Goal: Information Seeking & Learning: Learn about a topic

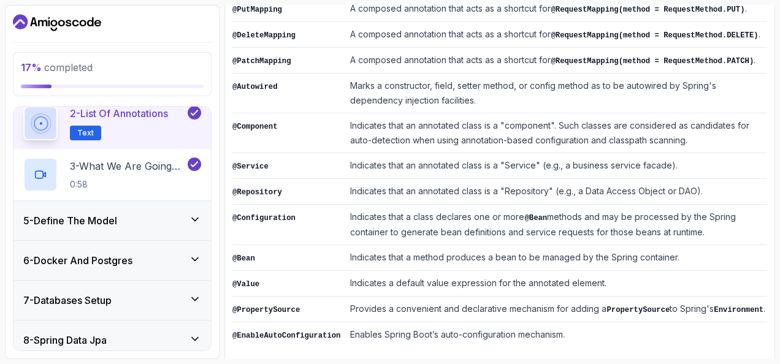
scroll to position [223, 0]
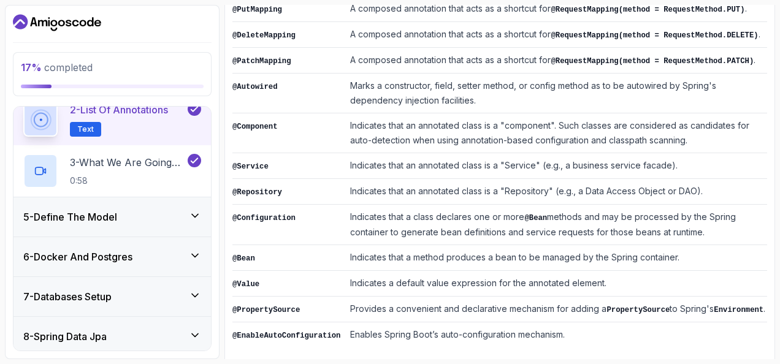
click at [183, 225] on div "5 - Define The Model" at bounding box center [112, 217] width 198 height 39
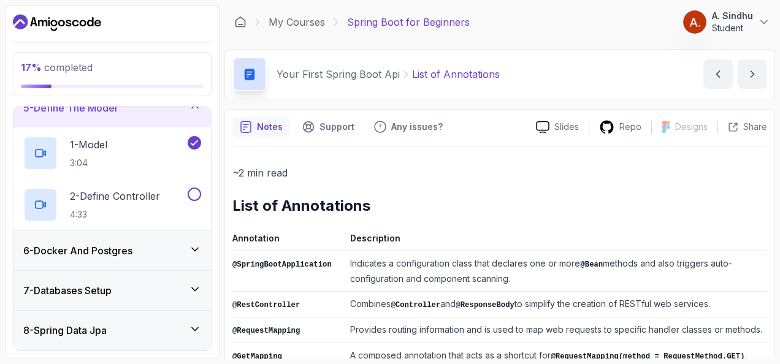
scroll to position [399, 0]
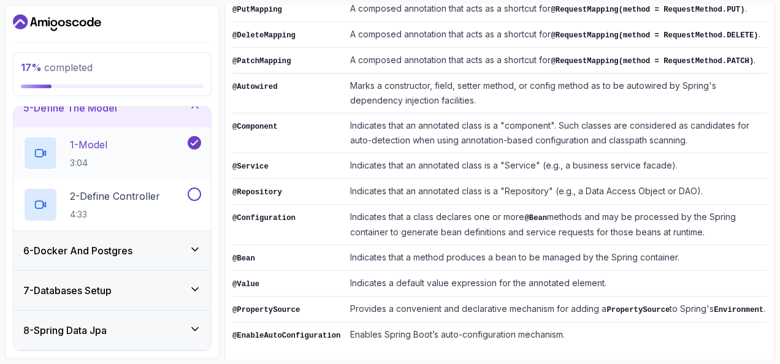
click at [93, 137] on p "1 - Model" at bounding box center [88, 144] width 37 height 15
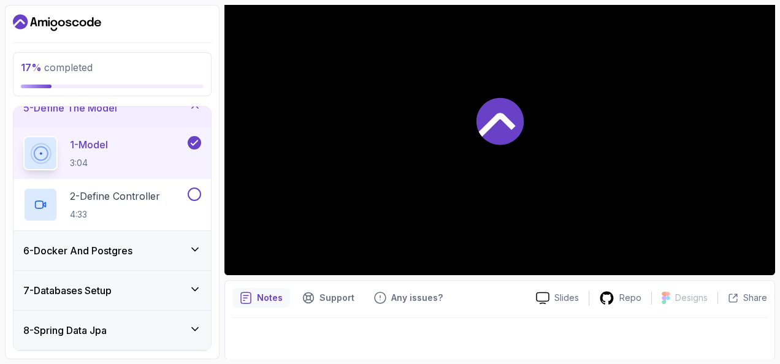
scroll to position [144, 0]
click at [147, 190] on p "2 - Define Controller" at bounding box center [115, 196] width 90 height 15
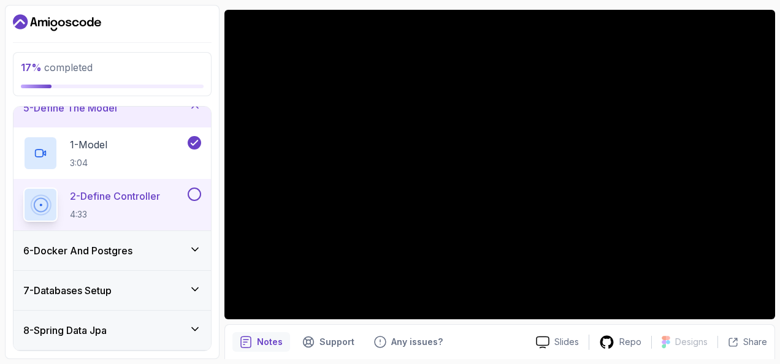
scroll to position [99, 0]
click at [23, 188] on button "2 - Define Controller 4:33" at bounding box center [112, 205] width 178 height 34
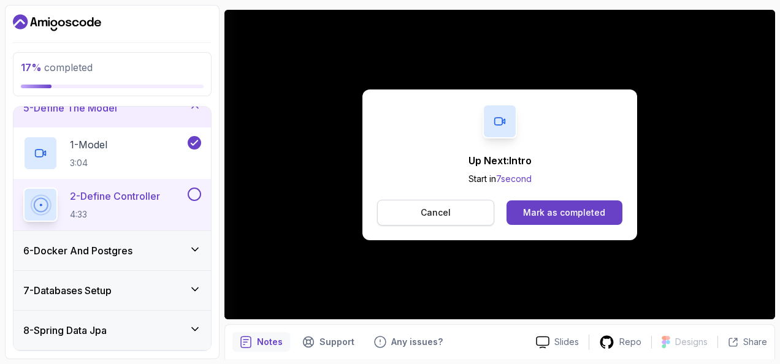
click at [439, 202] on button "Cancel" at bounding box center [435, 213] width 117 height 26
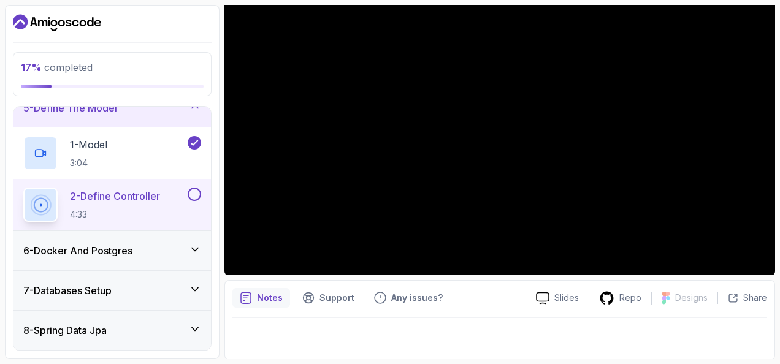
scroll to position [144, 0]
click at [140, 158] on div "1 - Model 3:04" at bounding box center [104, 153] width 162 height 34
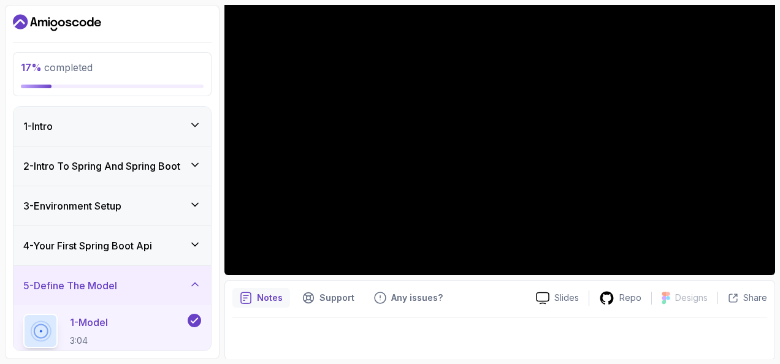
scroll to position [109, 0]
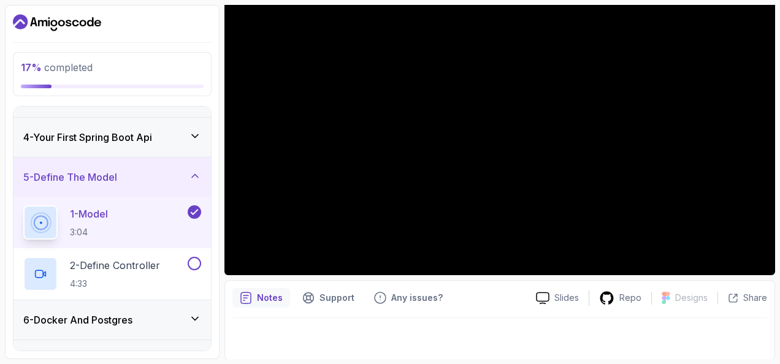
click at [132, 266] on p "2 - Define Controller" at bounding box center [115, 265] width 90 height 15
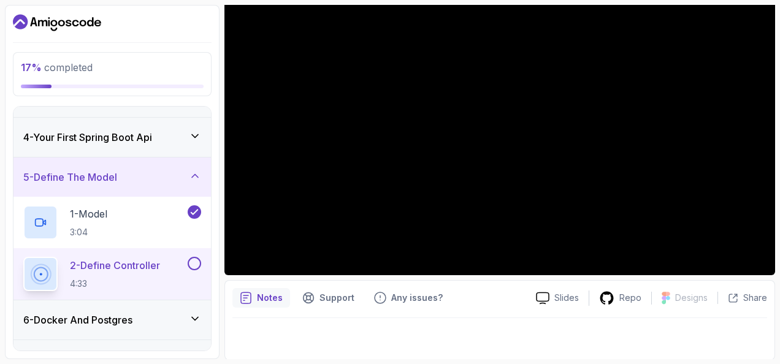
scroll to position [144, 0]
click at [131, 240] on div "1 - Model 3:04" at bounding box center [112, 223] width 198 height 52
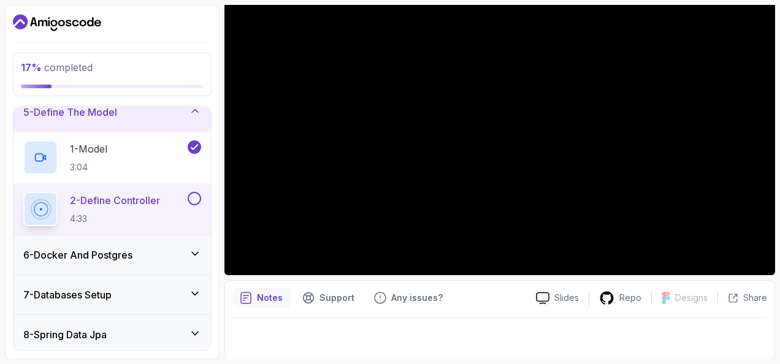
scroll to position [174, 0]
click at [158, 249] on div "6 - Docker And Postgres" at bounding box center [112, 254] width 178 height 15
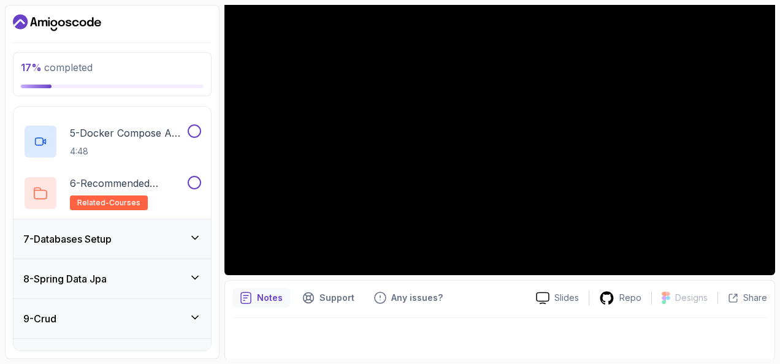
scroll to position [447, 0]
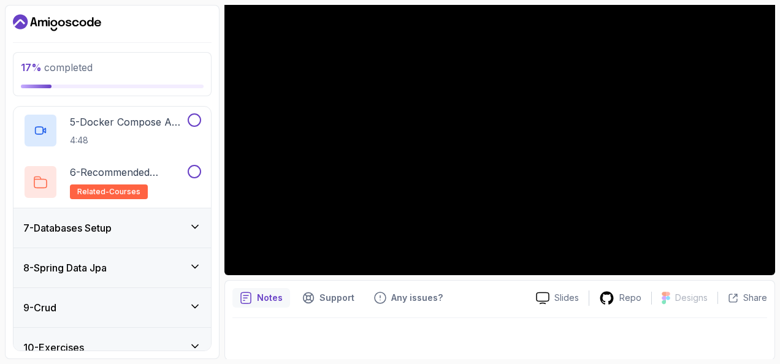
click at [161, 210] on div "7 - Databases Setup" at bounding box center [112, 228] width 198 height 39
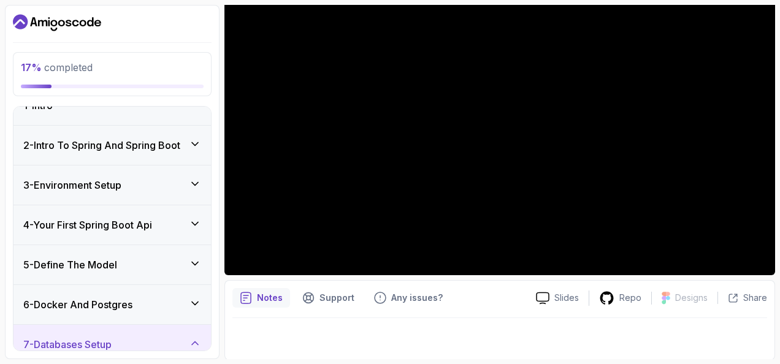
scroll to position [47, 0]
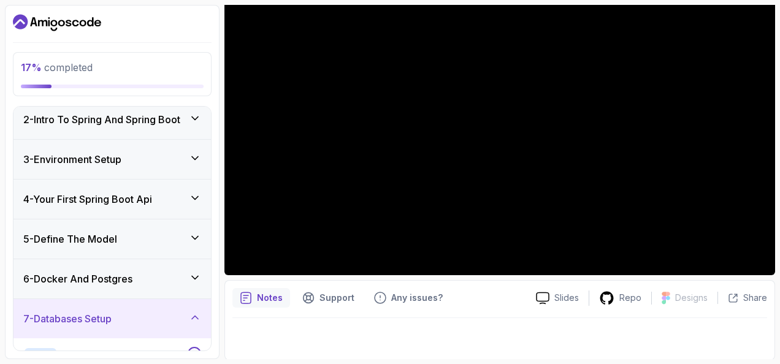
click at [186, 292] on div "6 - Docker And Postgres" at bounding box center [112, 278] width 198 height 39
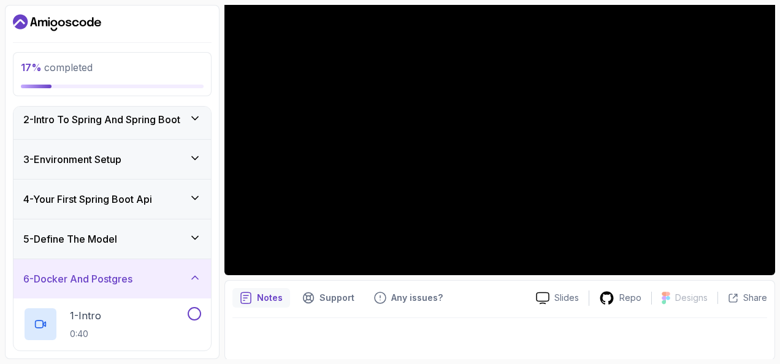
click at [187, 233] on div "5 - Define The Model" at bounding box center [112, 239] width 178 height 15
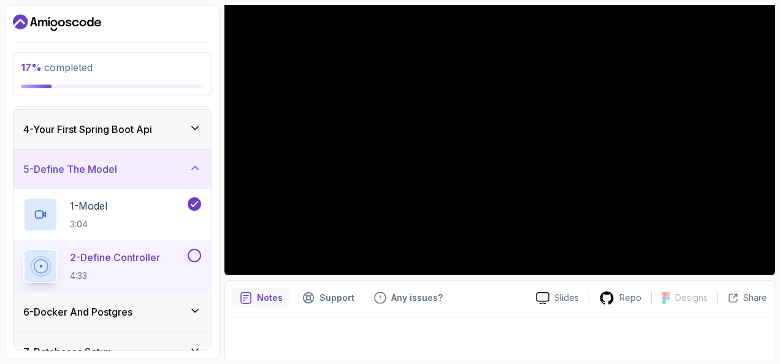
scroll to position [121, 0]
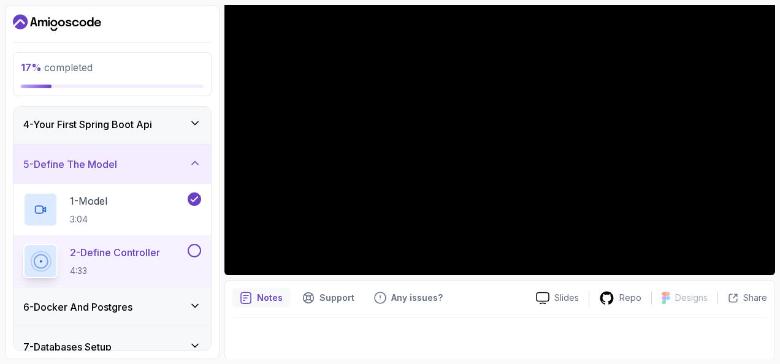
click at [193, 253] on button at bounding box center [194, 250] width 13 height 13
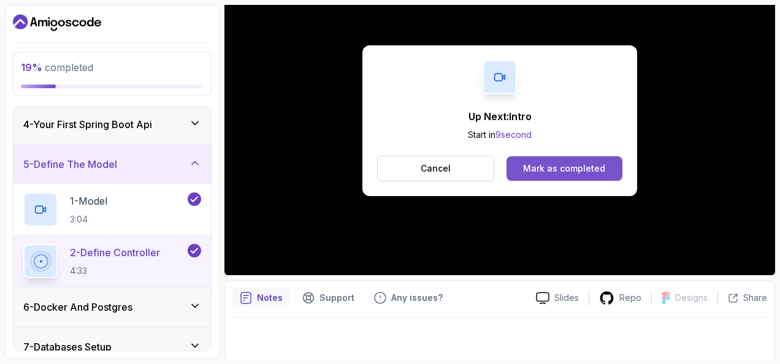
click at [570, 157] on button "Mark as completed" at bounding box center [565, 168] width 116 height 25
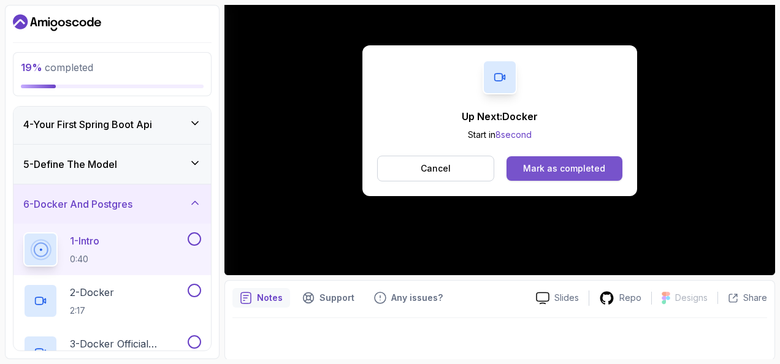
click at [580, 172] on div "Mark as completed" at bounding box center [564, 169] width 82 height 12
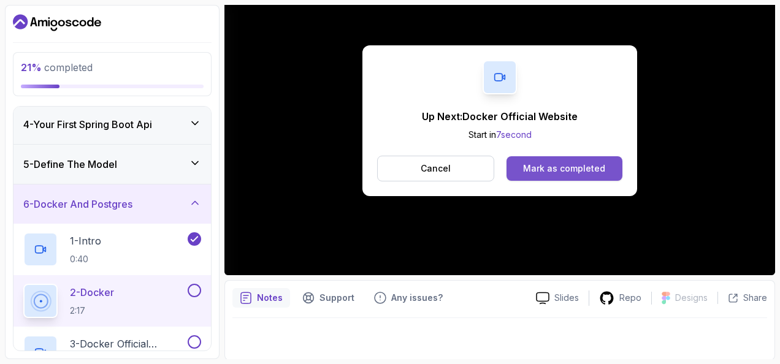
click at [605, 162] on button "Mark as completed" at bounding box center [565, 168] width 116 height 25
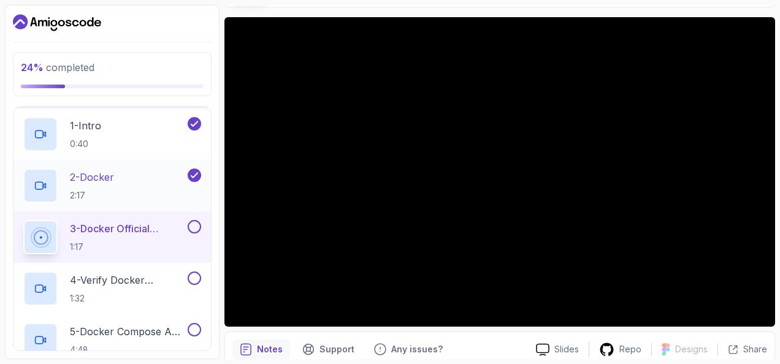
scroll to position [237, 0]
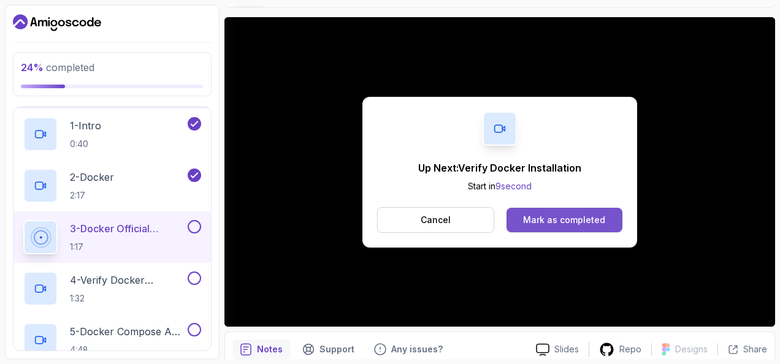
click at [551, 221] on div "Mark as completed" at bounding box center [564, 220] width 82 height 12
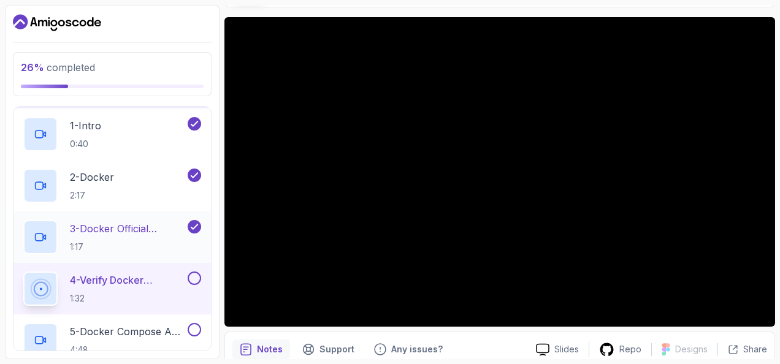
click at [144, 231] on p "3 - Docker Official Website" at bounding box center [127, 228] width 115 height 15
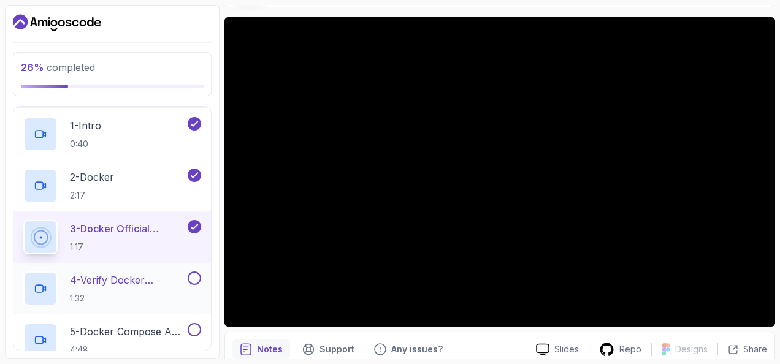
click at [156, 274] on p "4 - Verify Docker Installation" at bounding box center [127, 280] width 115 height 15
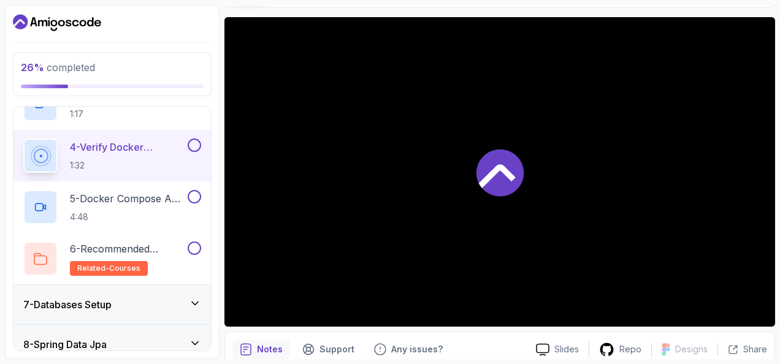
scroll to position [392, 0]
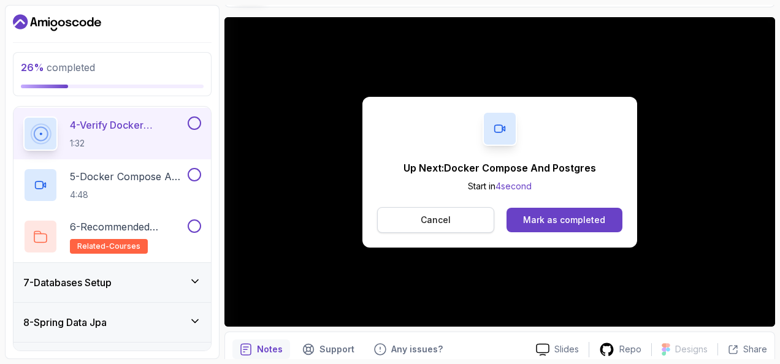
click at [420, 220] on button "Cancel" at bounding box center [435, 220] width 117 height 26
drag, startPoint x: 529, startPoint y: 204, endPoint x: 534, endPoint y: 222, distance: 19.0
click at [534, 222] on div "Up Next: Docker Compose And Postgres Start in 8 second Cancel Mark as completed" at bounding box center [500, 172] width 275 height 151
click at [534, 222] on div "Mark as completed" at bounding box center [564, 220] width 82 height 12
